Goal: Check status: Check status

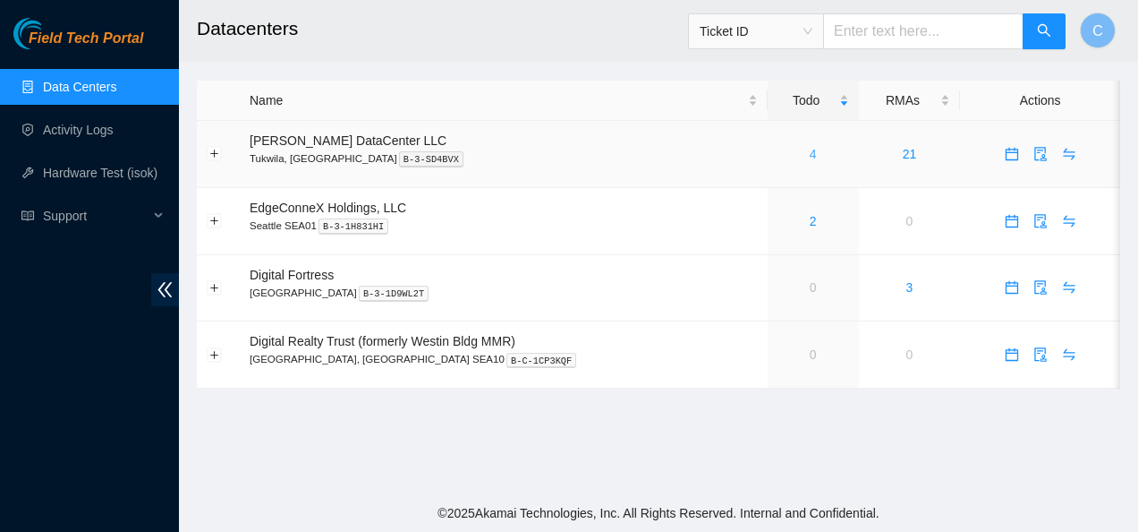
click at [810, 151] on link "4" at bounding box center [813, 154] width 7 height 14
